Goal: Unclear

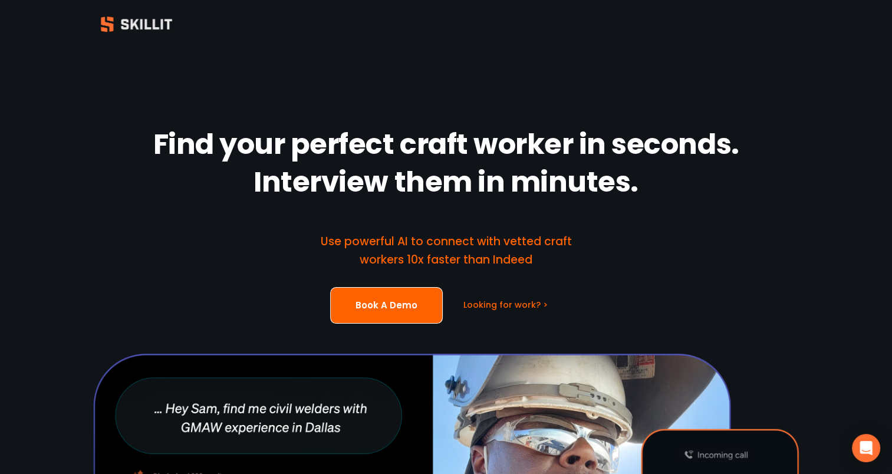
click at [587, 199] on strong "Find your perfect craft worker in seconds. Interview them in minutes." at bounding box center [448, 166] width 591 height 86
drag, startPoint x: 587, startPoint y: 196, endPoint x: 588, endPoint y: 186, distance: 10.1
click at [588, 186] on strong "Find your perfect craft worker in seconds. Interview them in minutes." at bounding box center [448, 166] width 591 height 86
click at [599, 182] on strong "Find your perfect craft worker in seconds. Interview them in minutes." at bounding box center [448, 166] width 591 height 86
click at [594, 179] on strong "Find your perfect craft worker in seconds. Interview them in minutes." at bounding box center [448, 166] width 591 height 86
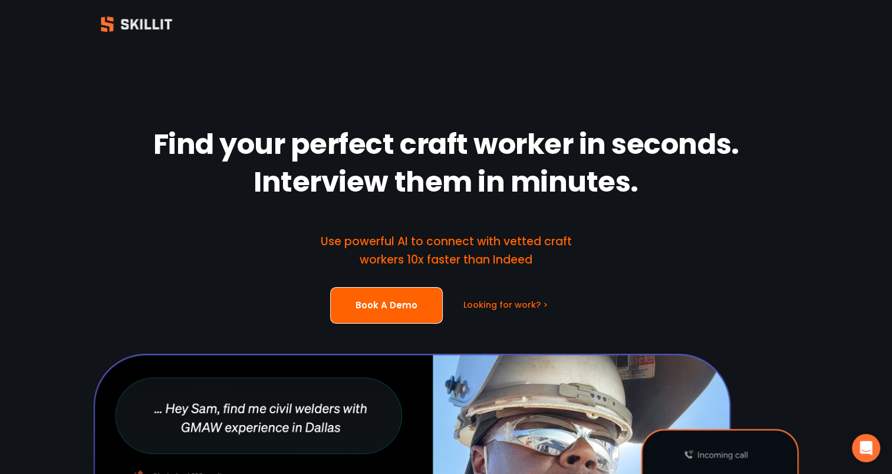
click at [619, 198] on strong "Find your perfect craft worker in seconds. Interview them in minutes." at bounding box center [448, 166] width 591 height 86
click at [630, 208] on div "Find your perfect craft worker in seconds. Interview them in minutes." at bounding box center [446, 164] width 648 height 102
click at [643, 206] on div "Find your perfect craft worker in seconds. Interview them in minutes." at bounding box center [446, 164] width 648 height 102
drag, startPoint x: 825, startPoint y: 352, endPoint x: 860, endPoint y: 385, distance: 48.4
